Goal: Information Seeking & Learning: Learn about a topic

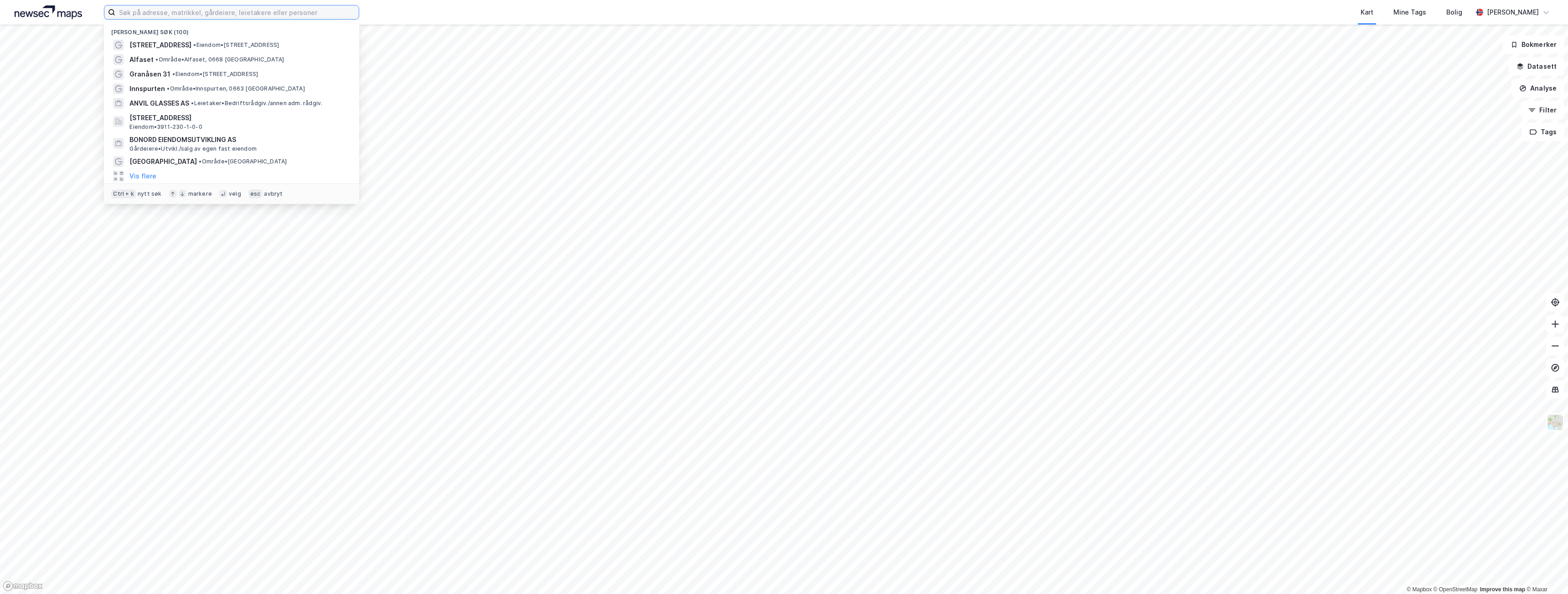
click at [173, 17] on input at bounding box center [237, 12] width 244 height 14
paste input "[STREET_ADDRESS]"
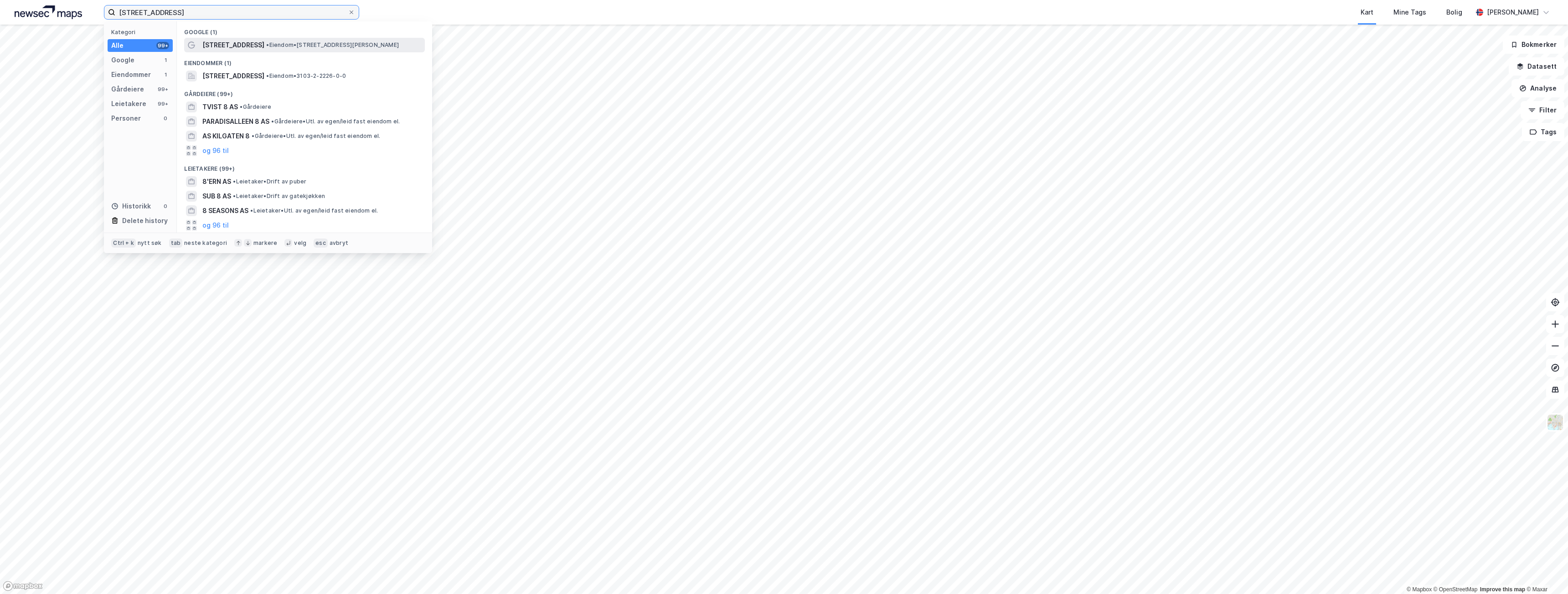
type input "[STREET_ADDRESS]"
click at [267, 44] on span "•" at bounding box center [267, 45] width 3 height 7
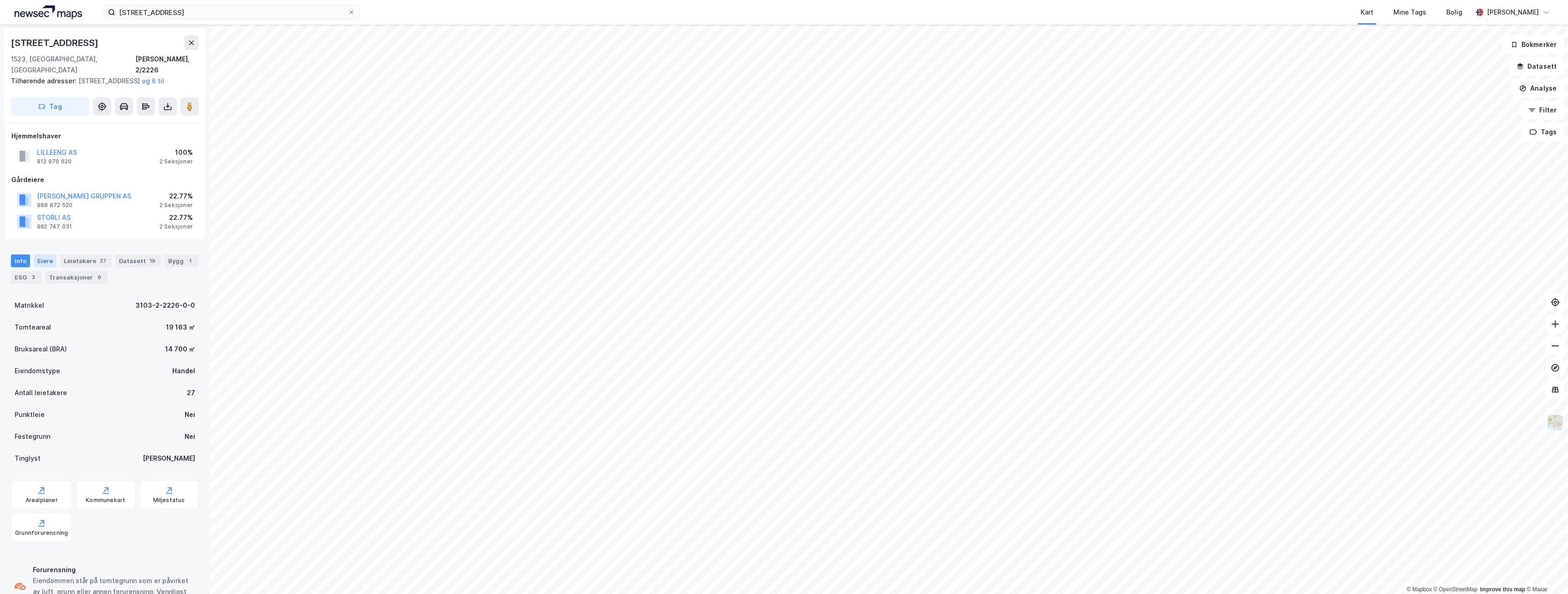
click at [49, 264] on div "Eiere" at bounding box center [45, 260] width 23 height 13
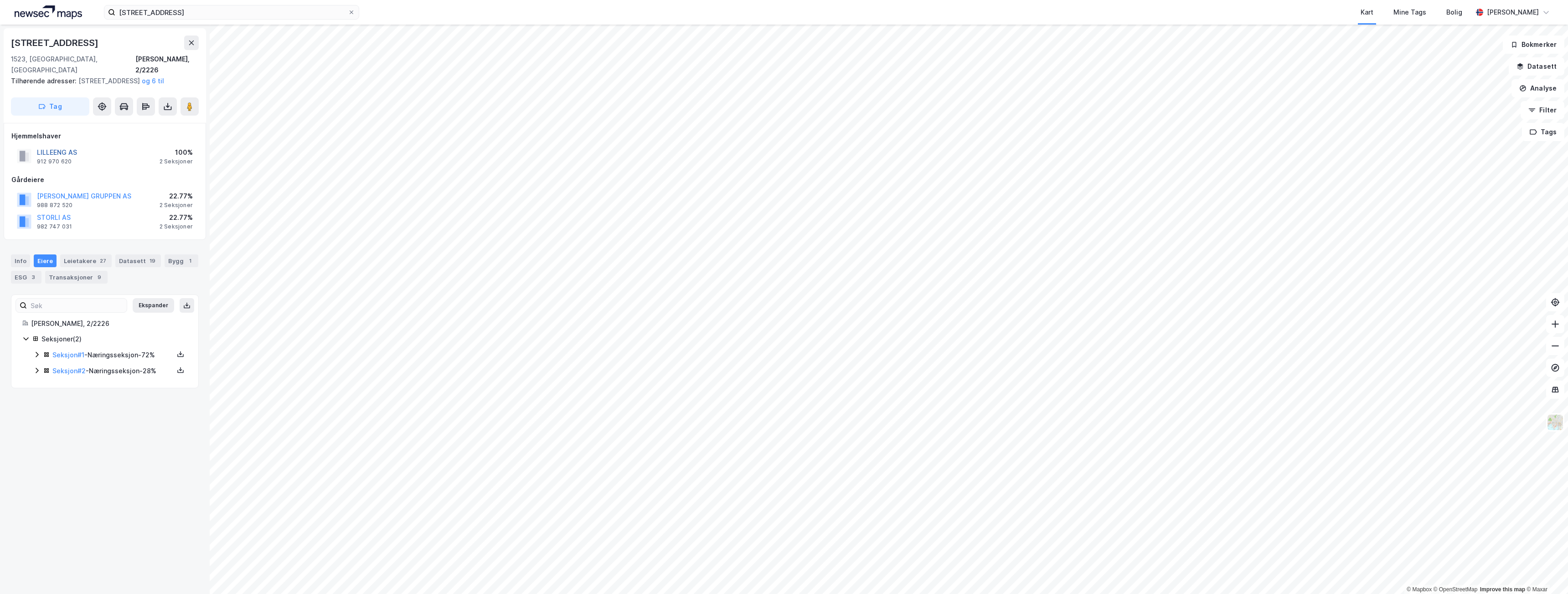
click at [0, 0] on button "LILLEENG AS" at bounding box center [0, 0] width 0 height 0
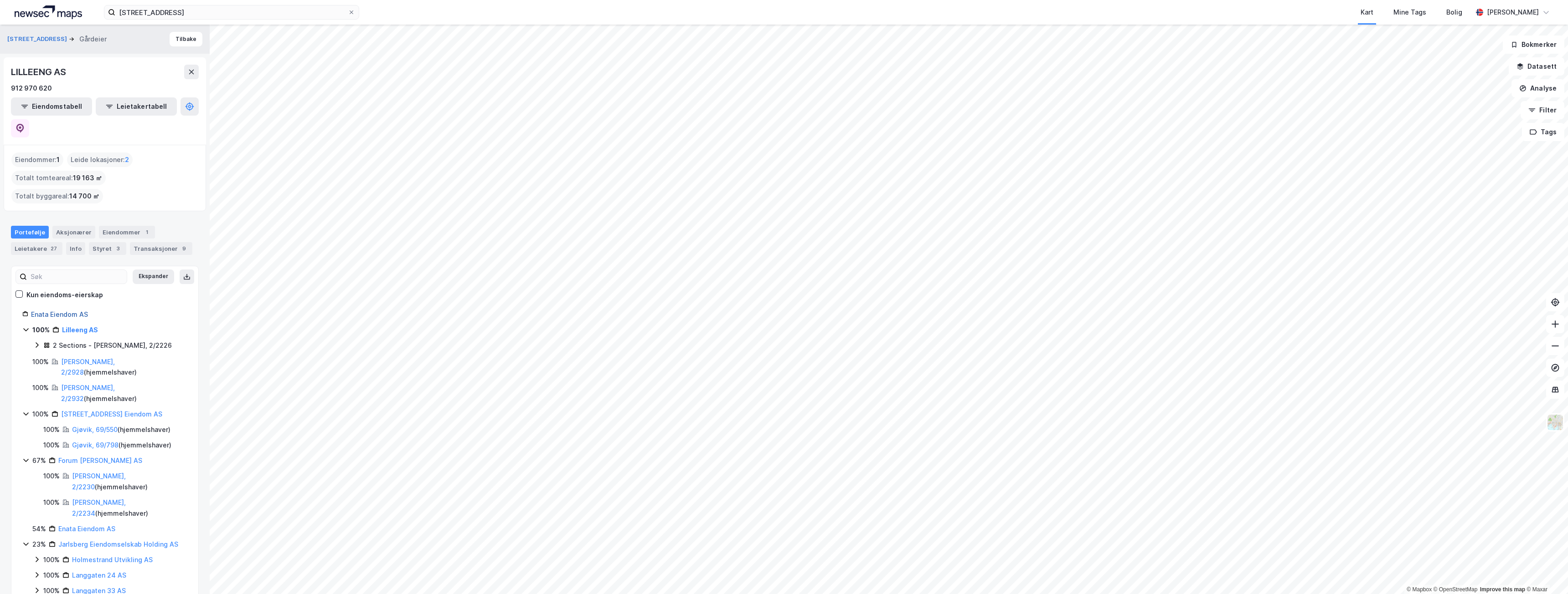
click at [77, 311] on link "Enata Eiendom AS" at bounding box center [59, 314] width 57 height 8
click at [68, 226] on div "Aksjonærer" at bounding box center [74, 231] width 43 height 13
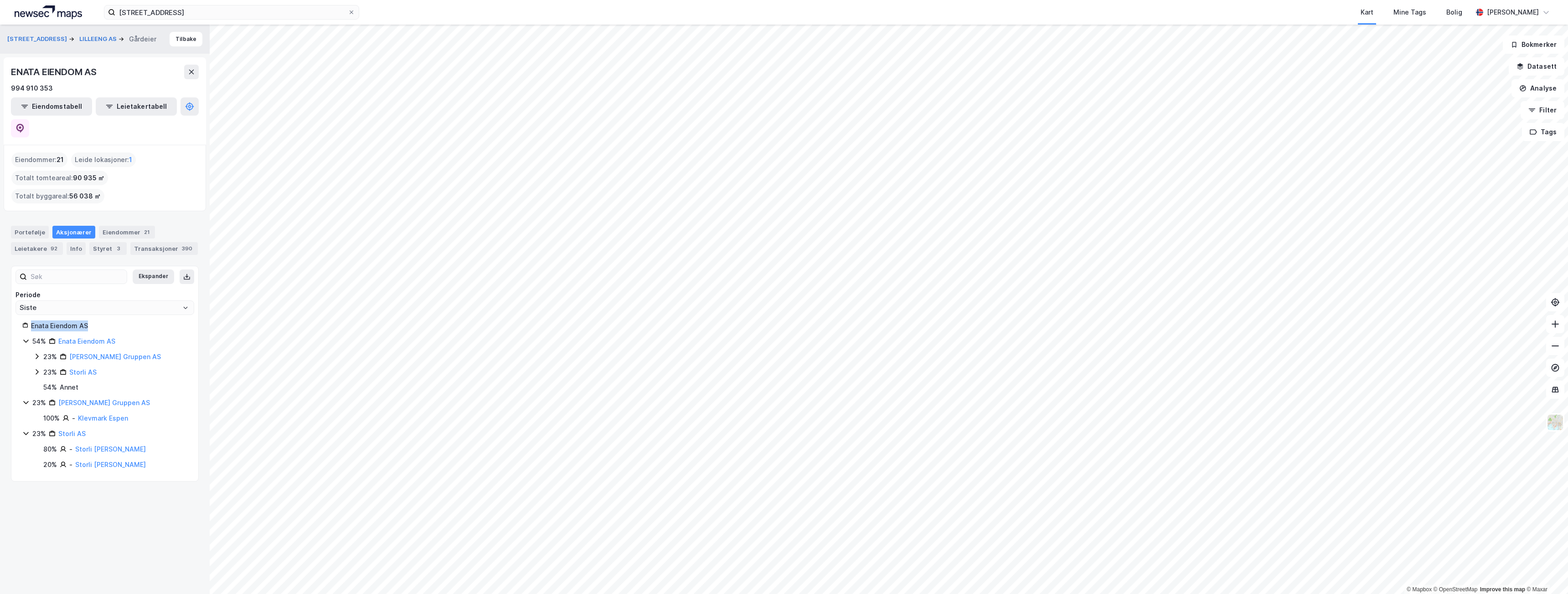
drag, startPoint x: 94, startPoint y: 302, endPoint x: 34, endPoint y: 301, distance: 60.0
click at [34, 321] on div "Enata Eiendom AS" at bounding box center [109, 326] width 157 height 11
click at [99, 321] on div "Enata Eiendom AS" at bounding box center [109, 326] width 157 height 11
click at [80, 353] on link "[PERSON_NAME] Gruppen AS" at bounding box center [115, 357] width 92 height 8
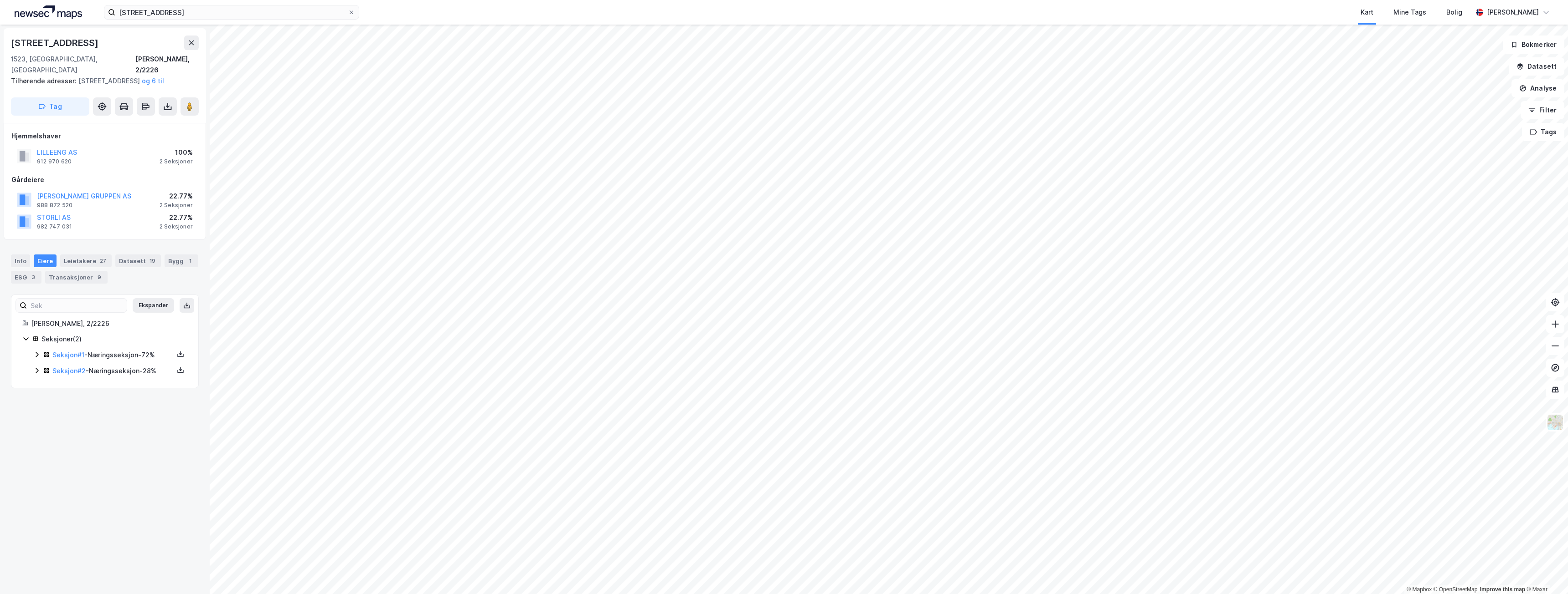
drag, startPoint x: 51, startPoint y: 214, endPoint x: 52, endPoint y: 221, distance: 7.1
click at [52, 221] on div "STORLI AS" at bounding box center [54, 217] width 35 height 11
click at [21, 258] on div "Info" at bounding box center [20, 260] width 19 height 13
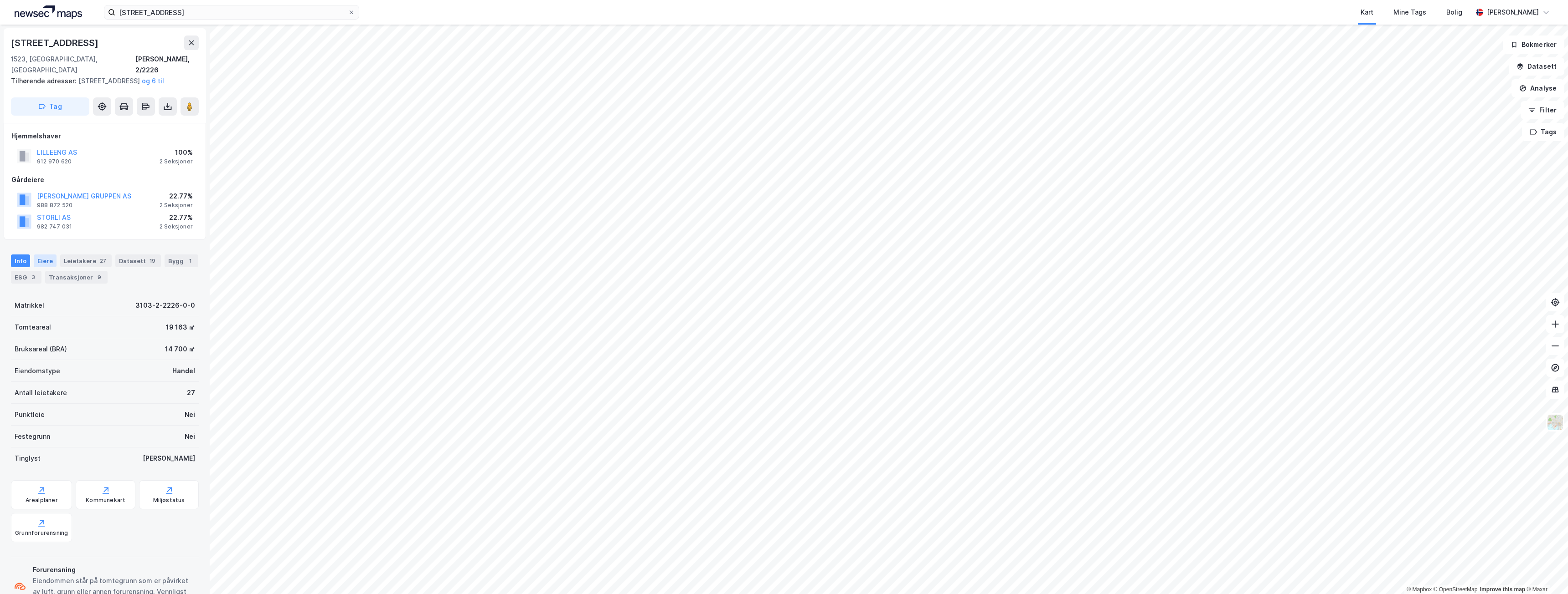
click at [54, 264] on div "Eiere" at bounding box center [45, 260] width 23 height 13
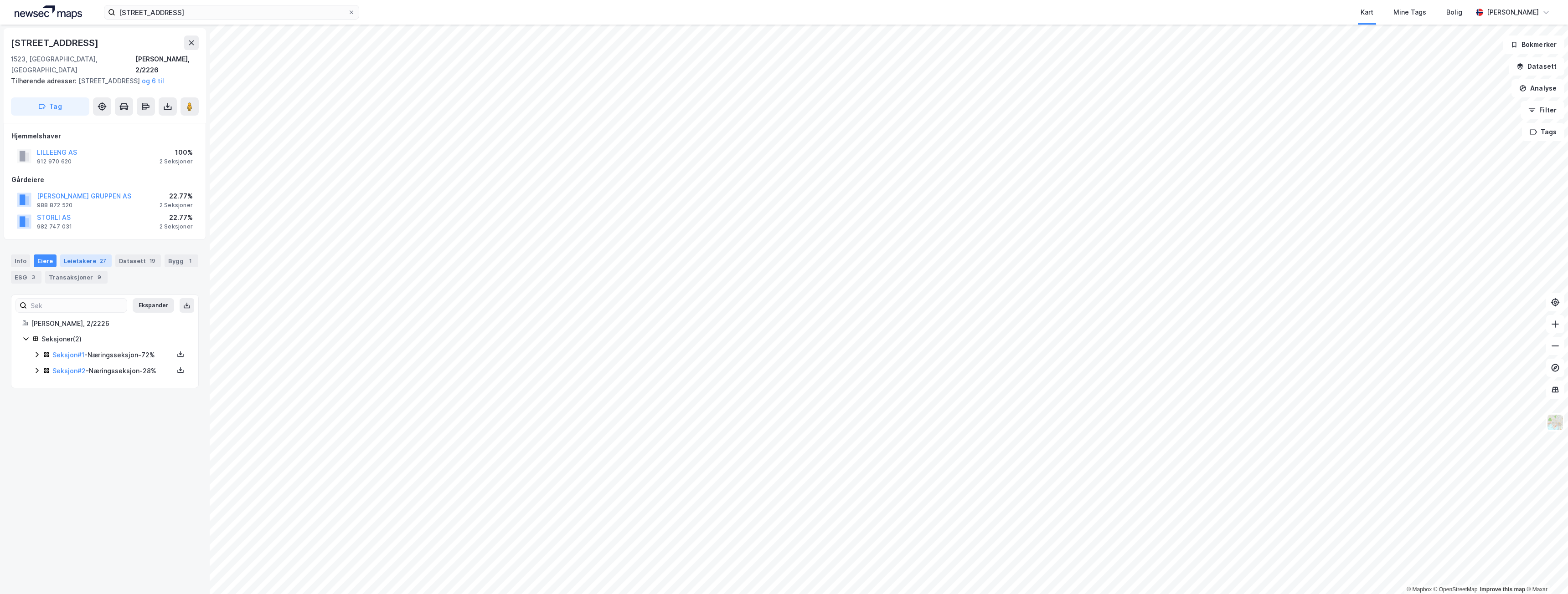
click at [87, 262] on div "Leietakere 27" at bounding box center [86, 260] width 51 height 13
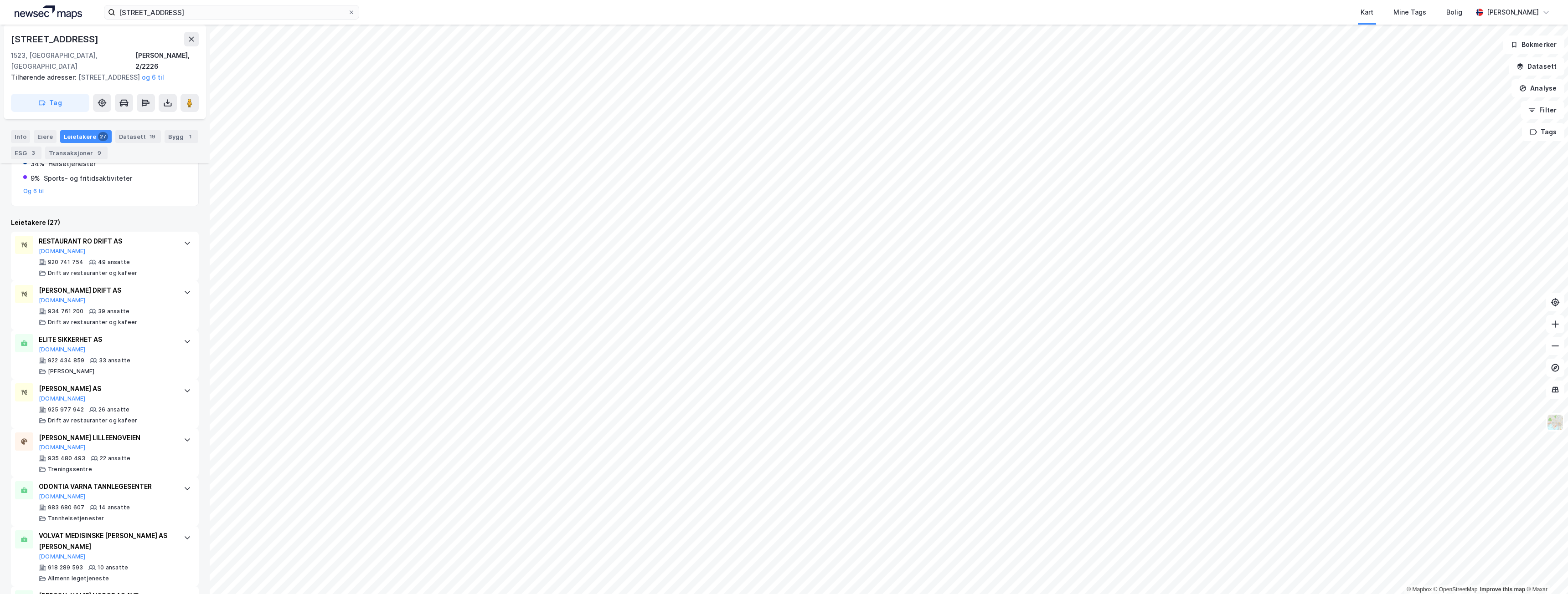
scroll to position [182, 0]
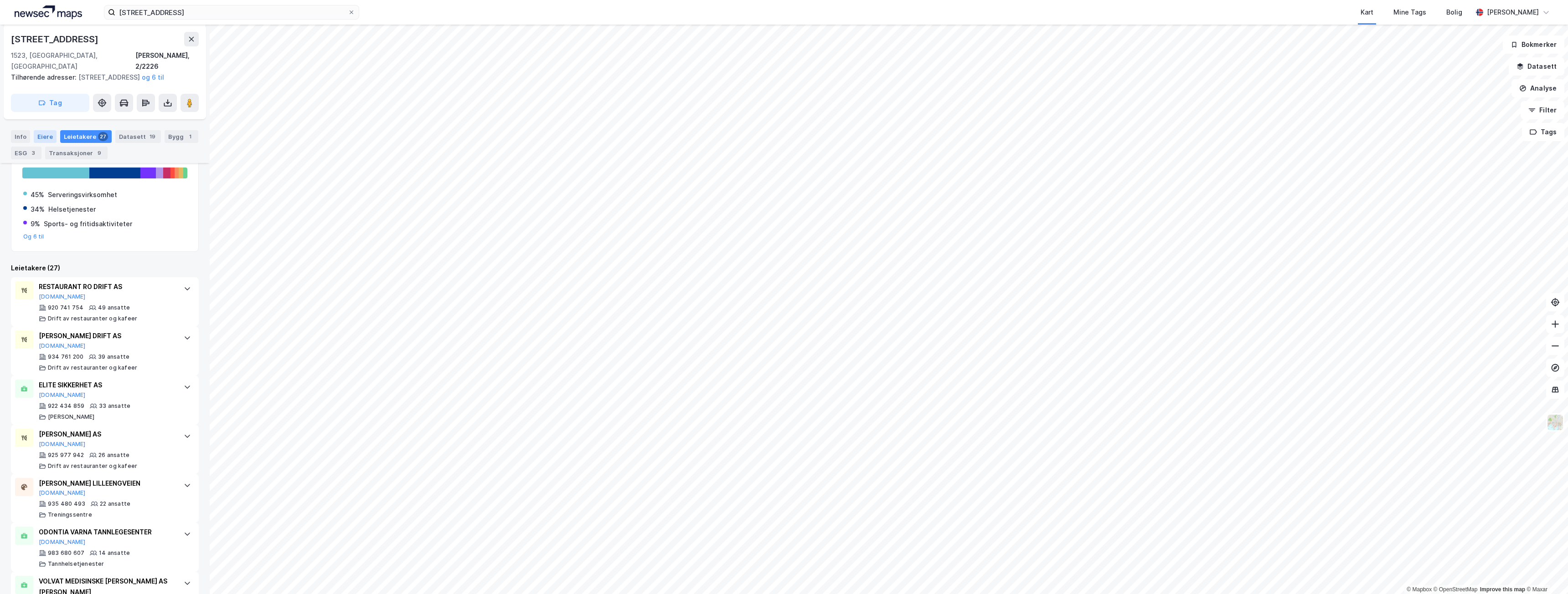
click at [40, 136] on div "Eiere" at bounding box center [45, 136] width 23 height 13
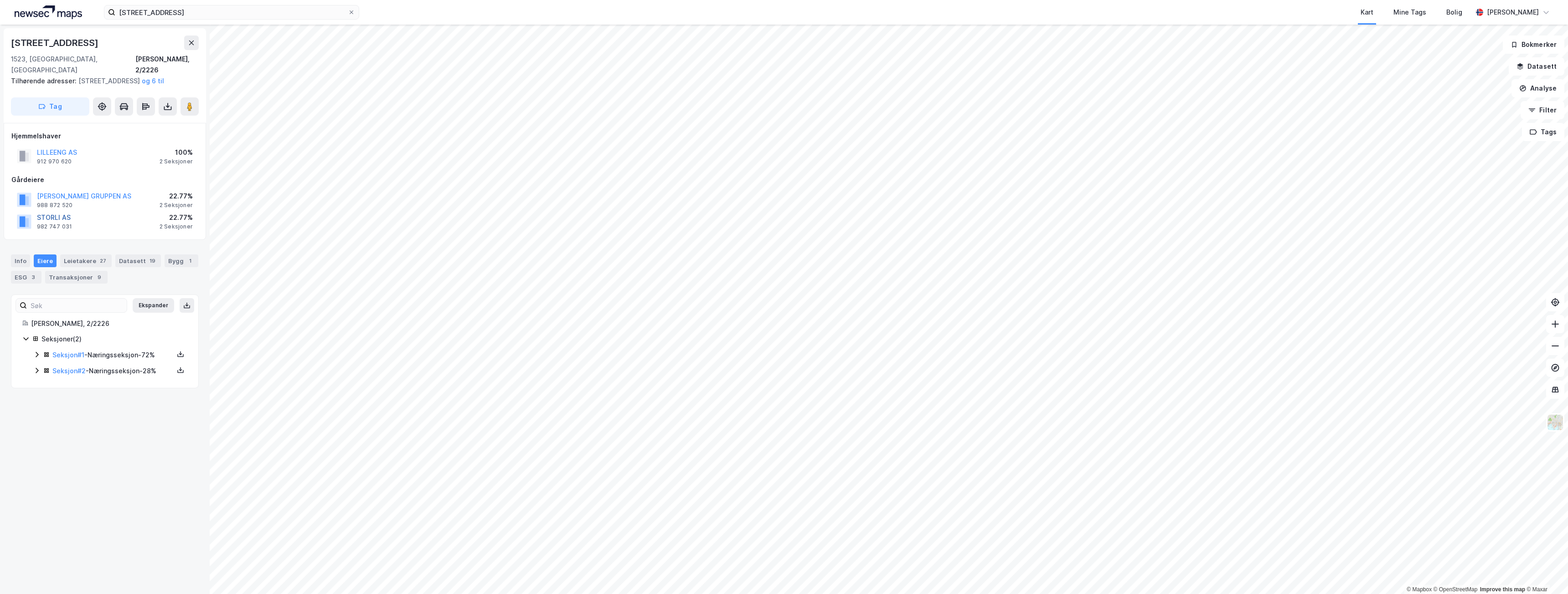
click at [0, 0] on button "STORLI AS" at bounding box center [0, 0] width 0 height 0
